Goal: Task Accomplishment & Management: Manage account settings

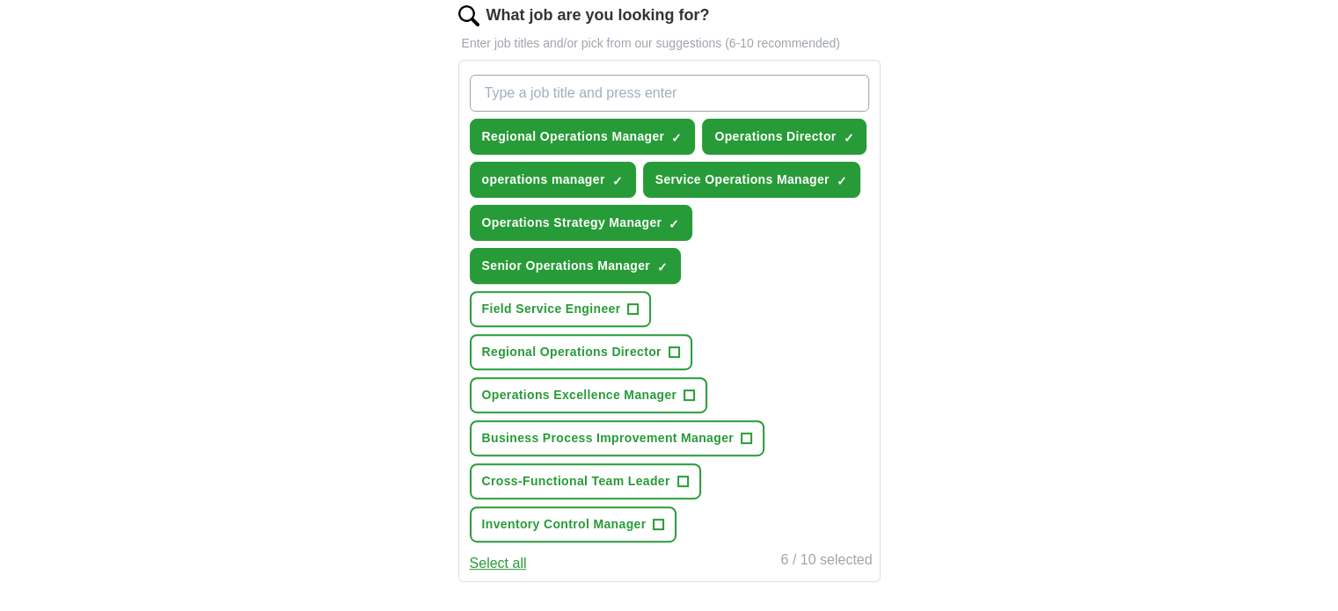
scroll to position [616, 0]
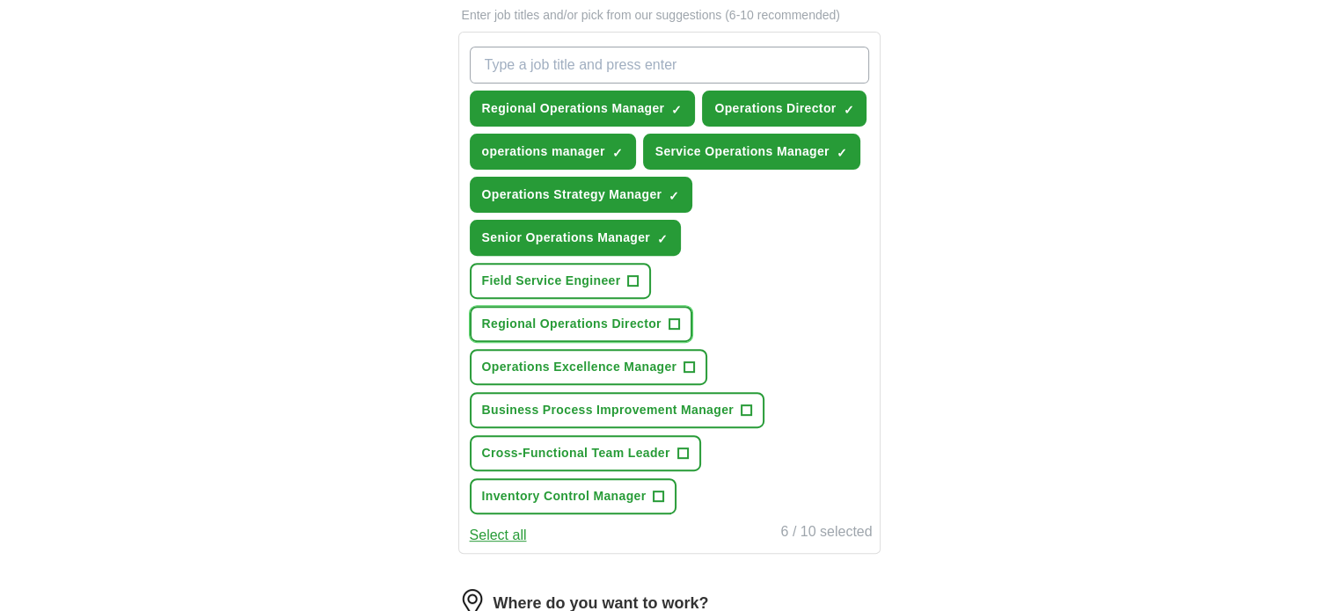
click at [674, 318] on span "+" at bounding box center [673, 325] width 11 height 14
click at [681, 447] on span "+" at bounding box center [682, 454] width 11 height 14
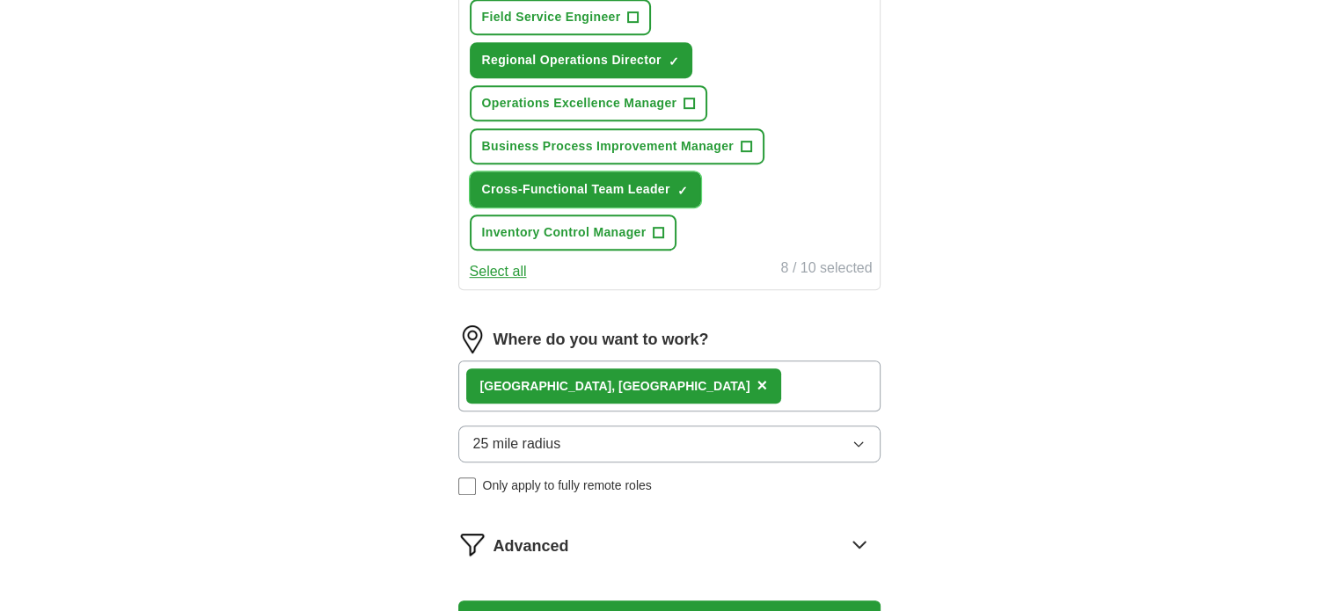
scroll to position [967, 0]
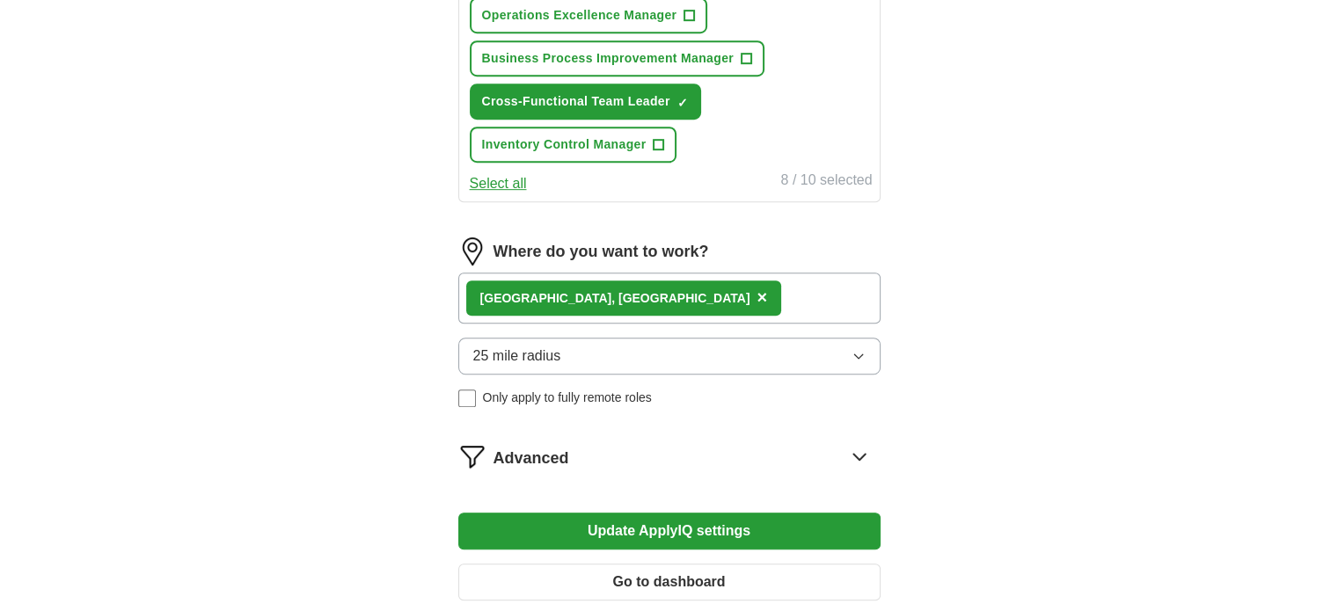
click at [798, 442] on div "Advanced" at bounding box center [686, 456] width 387 height 28
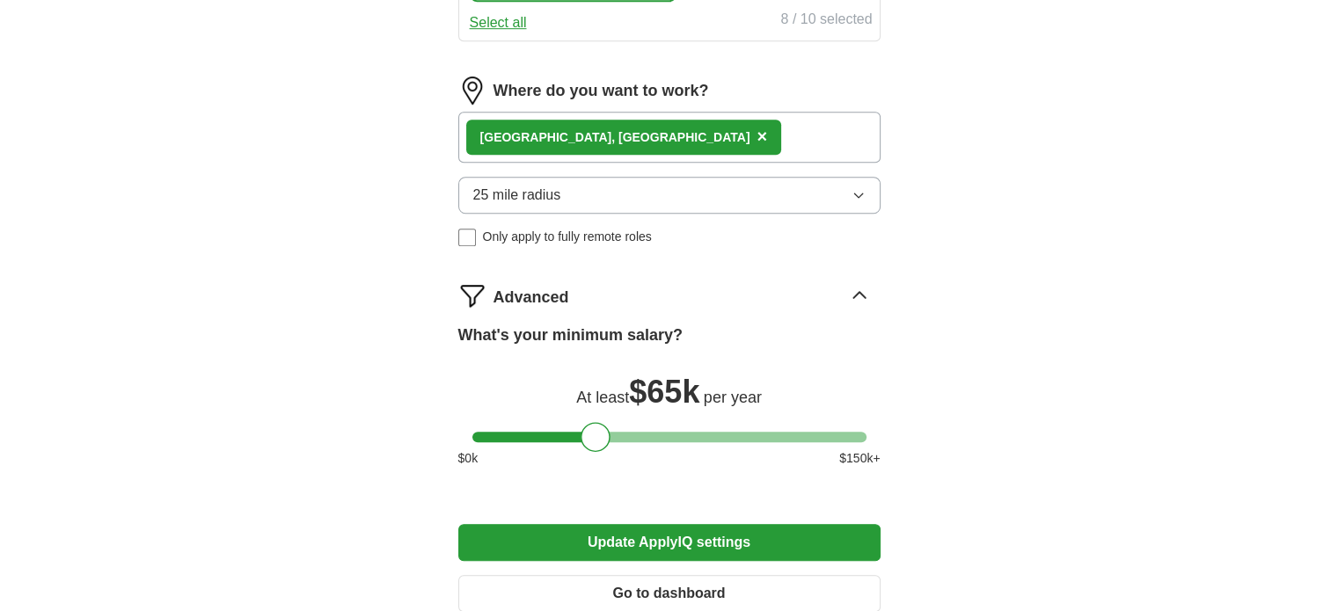
scroll to position [1231, 0]
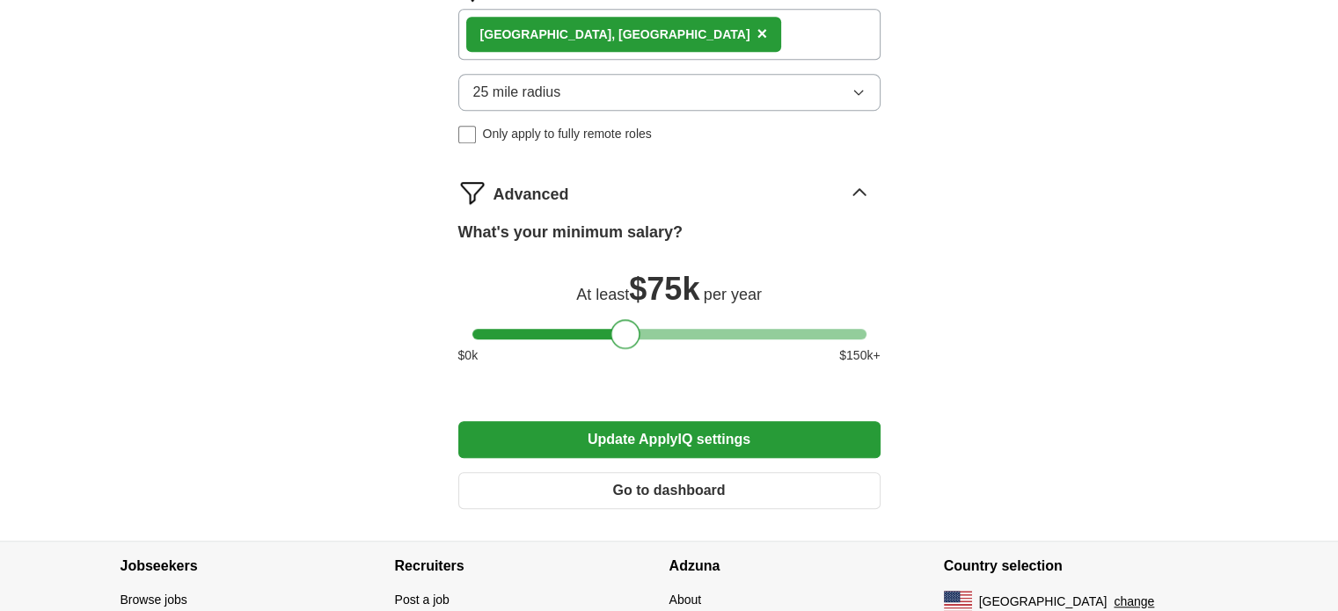
drag, startPoint x: 592, startPoint y: 287, endPoint x: 623, endPoint y: 288, distance: 30.8
click at [623, 319] on div at bounding box center [625, 334] width 30 height 30
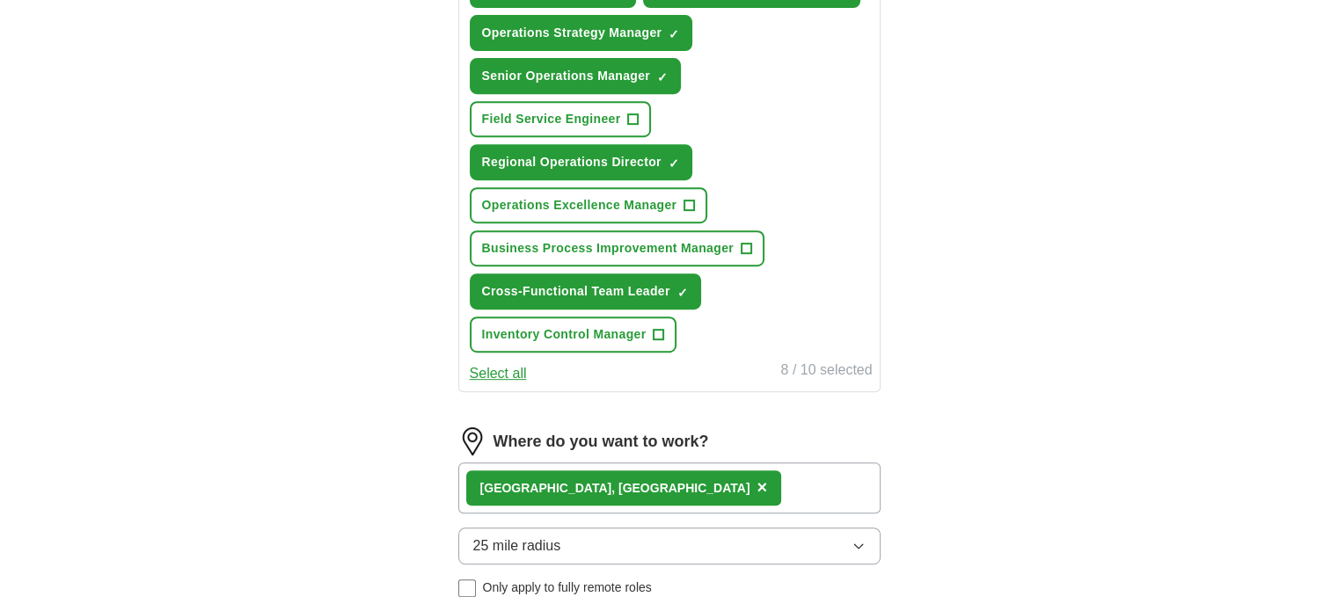
scroll to position [704, 0]
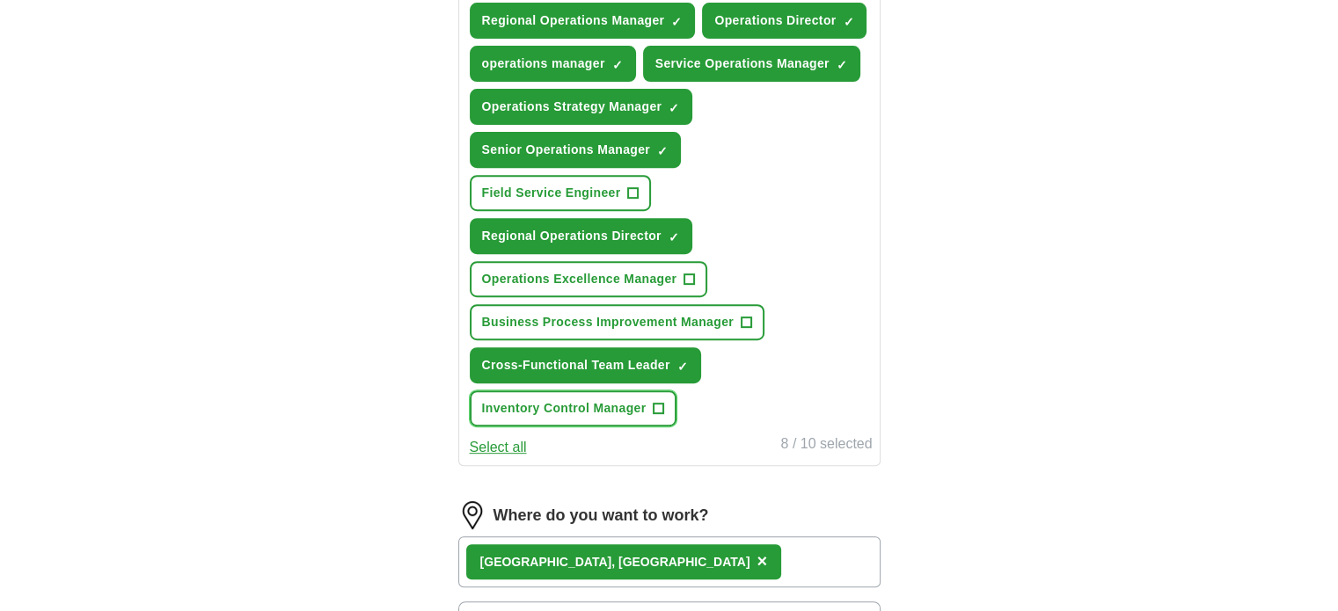
click at [661, 402] on span "+" at bounding box center [658, 409] width 11 height 14
click at [690, 273] on span "+" at bounding box center [689, 280] width 11 height 14
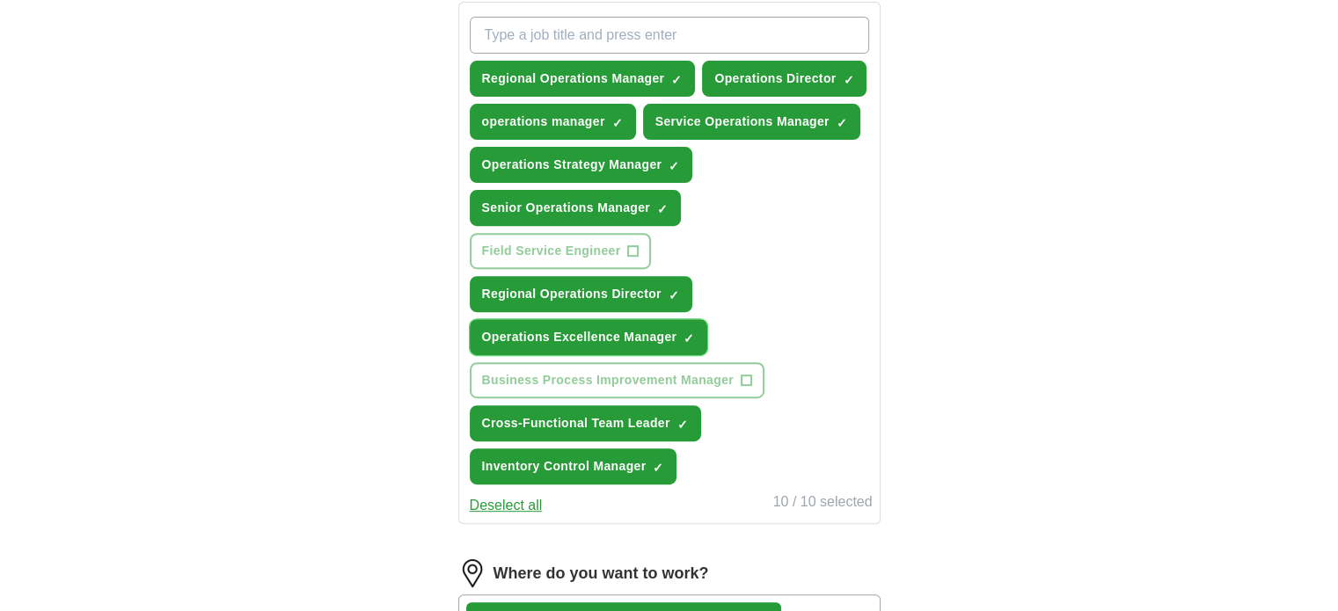
scroll to position [616, 0]
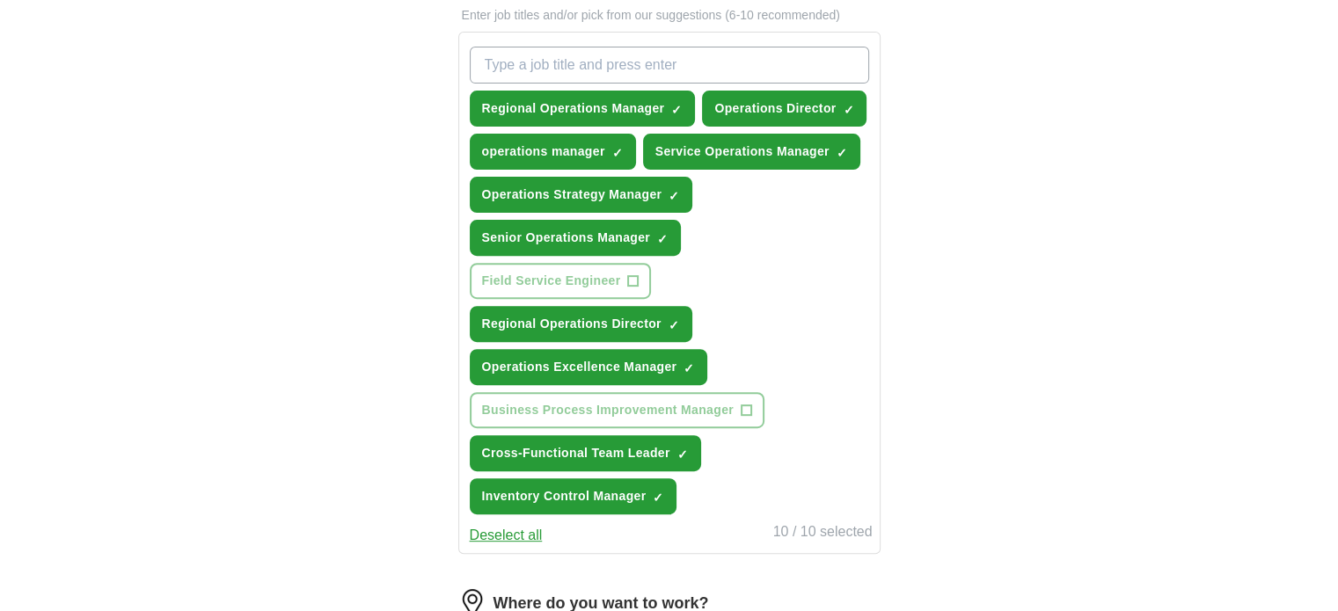
click at [944, 267] on div "Let ApplyIQ do the hard work of searching and applying for jobs. Just tell us w…" at bounding box center [669, 346] width 563 height 1620
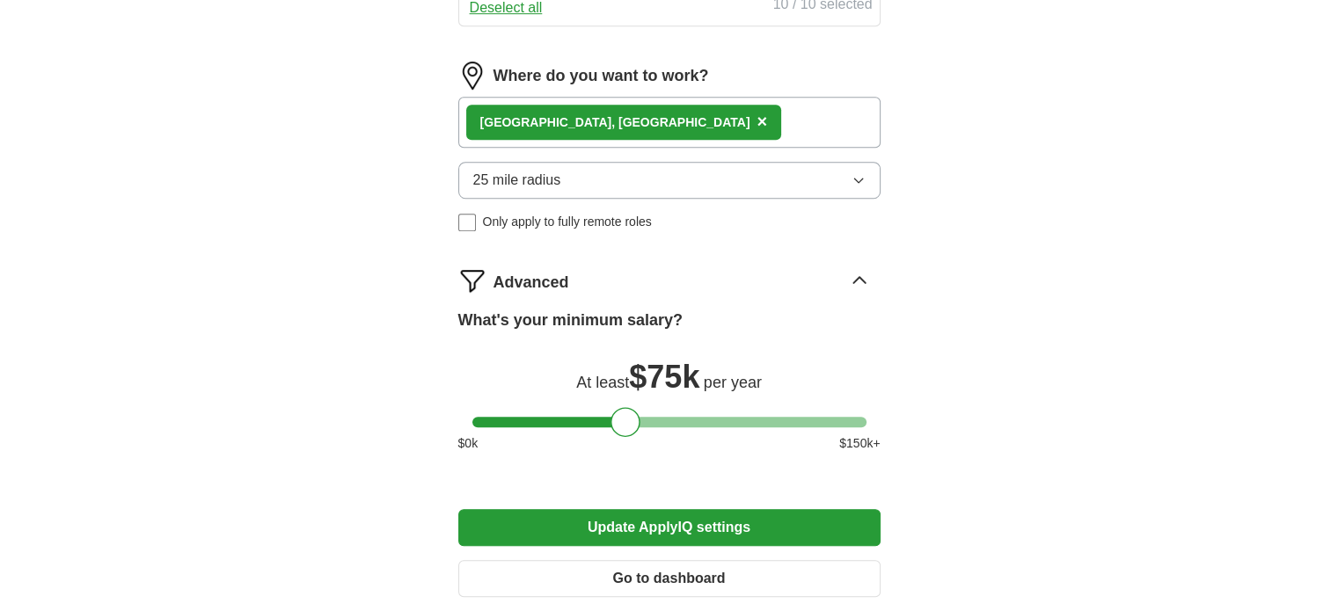
scroll to position [1231, 0]
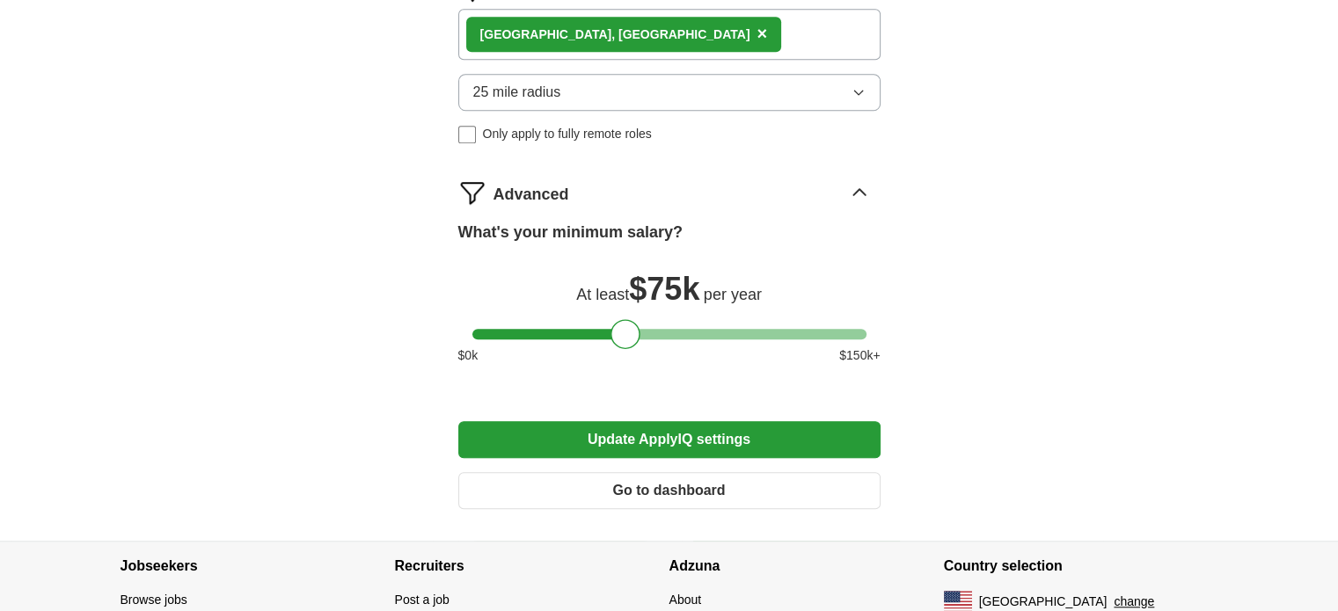
click at [703, 421] on button "Update ApplyIQ settings" at bounding box center [669, 439] width 422 height 37
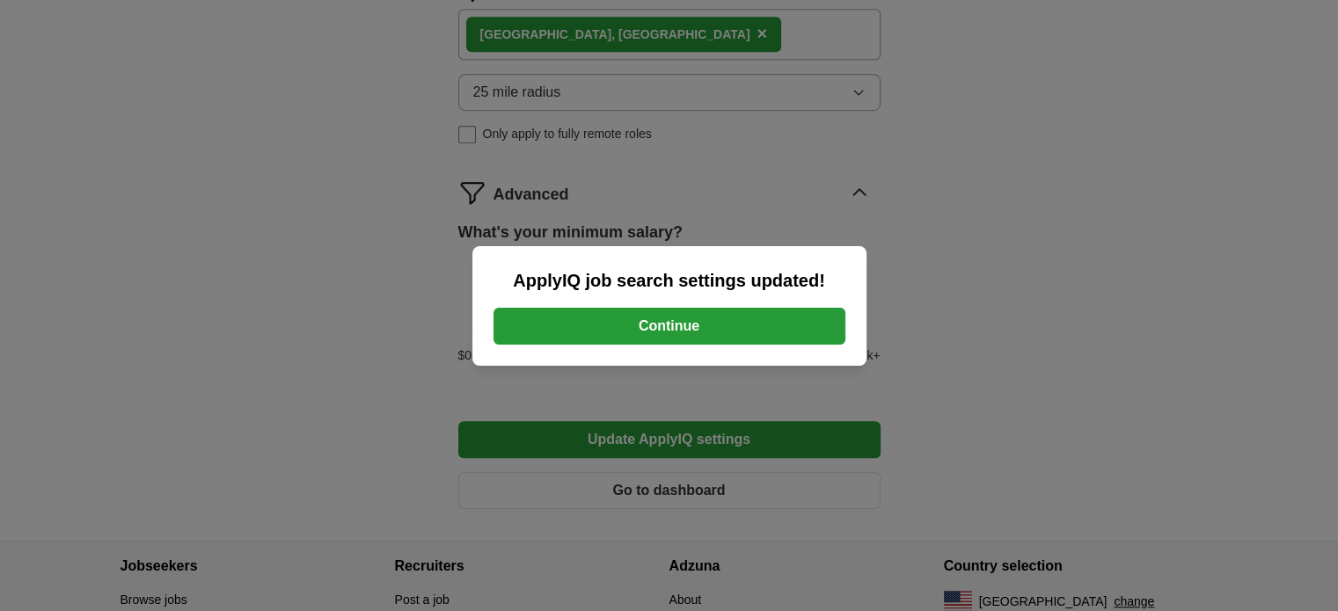
click at [698, 332] on button "Continue" at bounding box center [669, 326] width 352 height 37
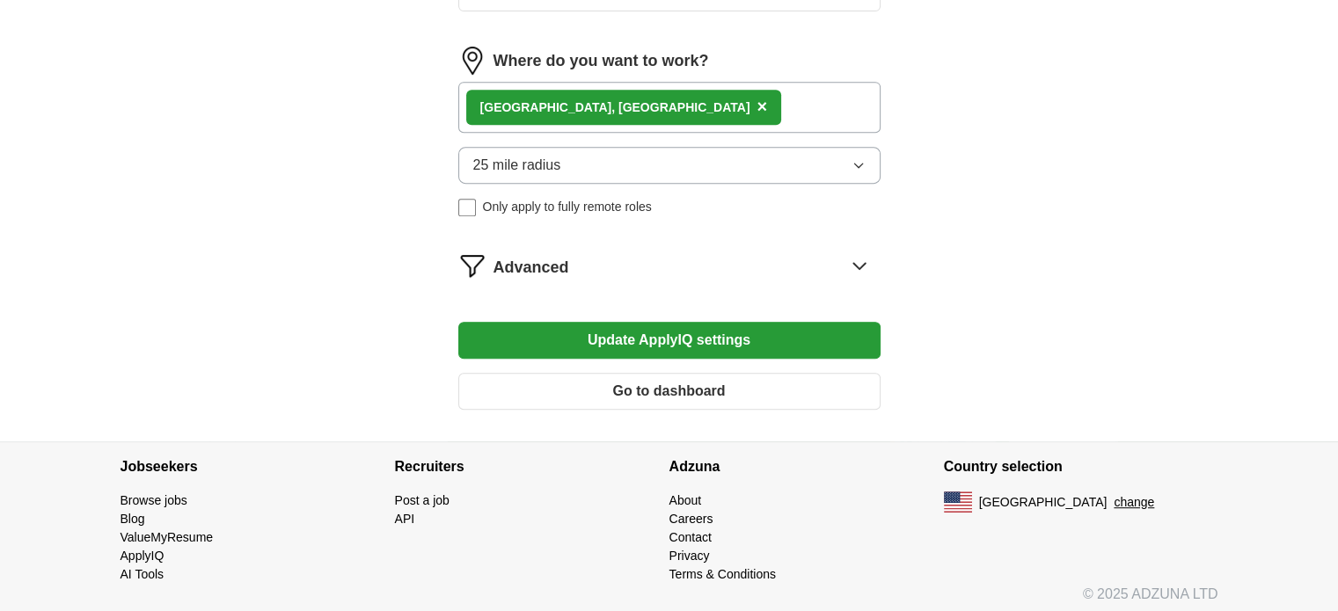
scroll to position [806, 0]
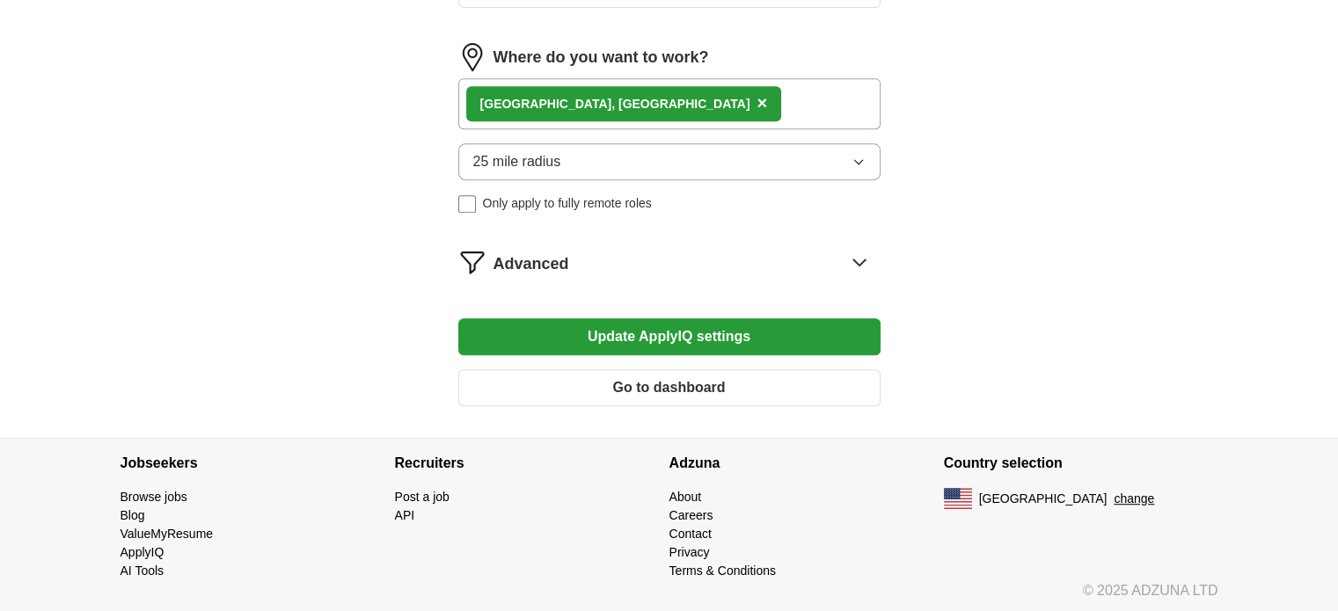
click at [734, 400] on button "Go to dashboard" at bounding box center [669, 387] width 422 height 37
